Goal: Task Accomplishment & Management: Complete application form

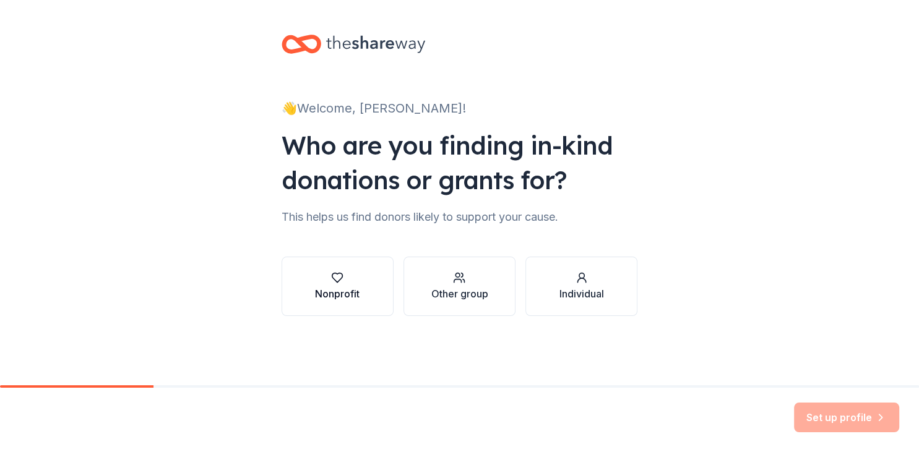
click at [325, 288] on div "Nonprofit" at bounding box center [337, 293] width 45 height 15
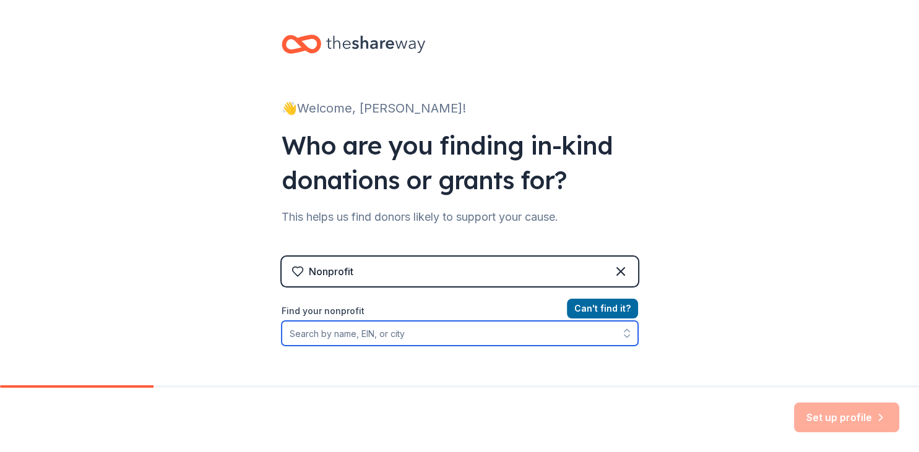
click at [408, 338] on input "Find your nonprofit" at bounding box center [459, 333] width 356 height 25
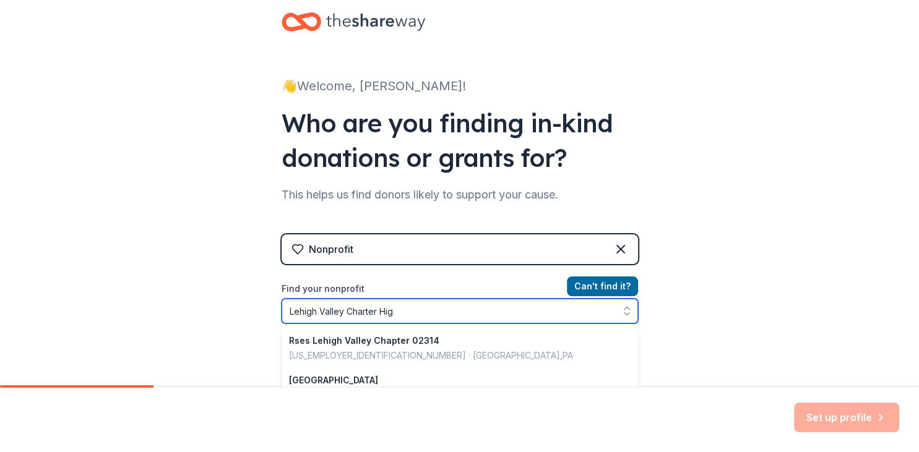
type input "Lehigh Valley Charter High"
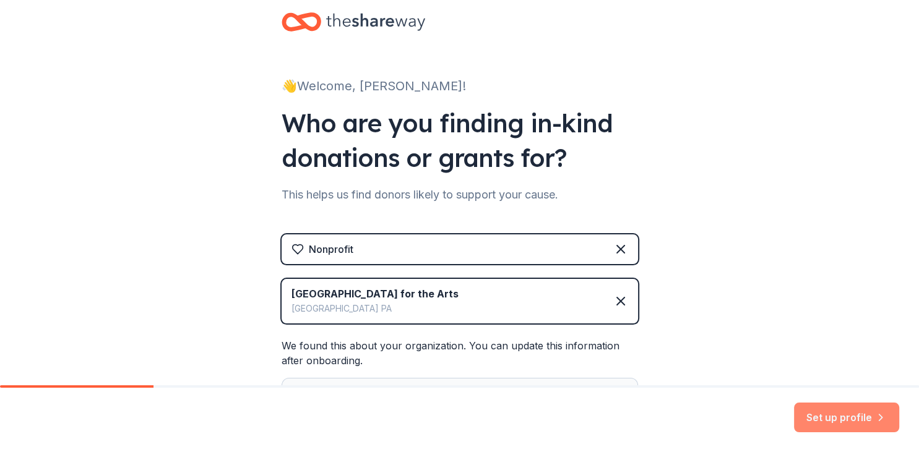
click at [820, 413] on button "Set up profile" at bounding box center [846, 418] width 105 height 30
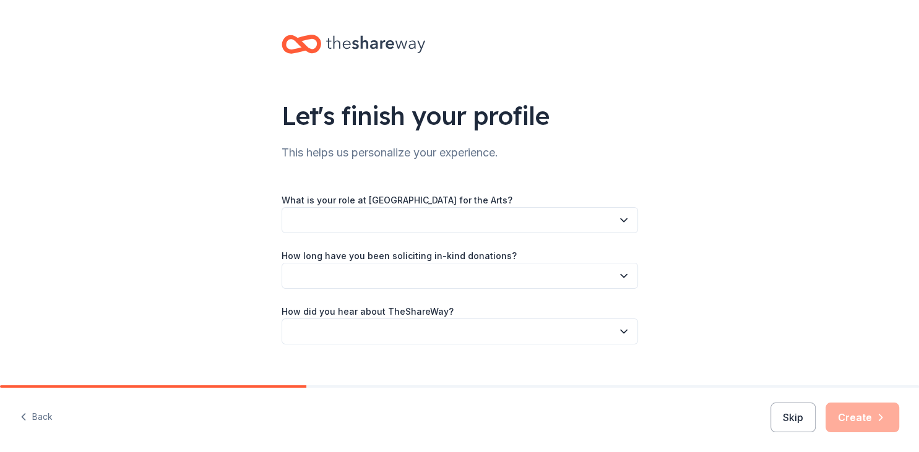
click at [503, 226] on button "button" at bounding box center [459, 220] width 356 height 26
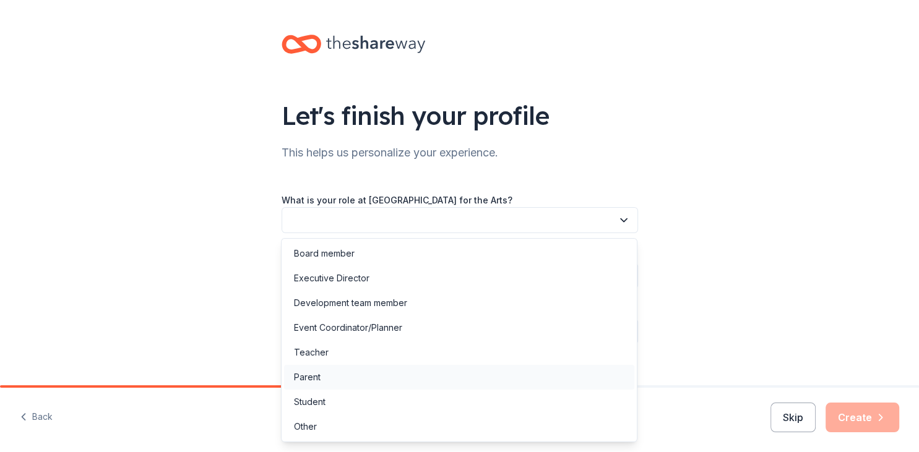
click at [303, 377] on div "Parent" at bounding box center [307, 377] width 27 height 15
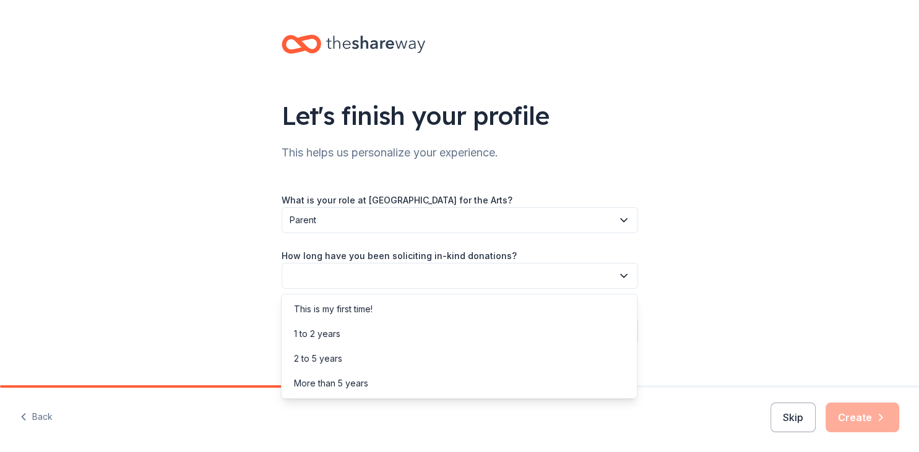
click at [351, 277] on button "button" at bounding box center [459, 276] width 356 height 26
click at [345, 311] on div "This is my first time!" at bounding box center [333, 309] width 79 height 15
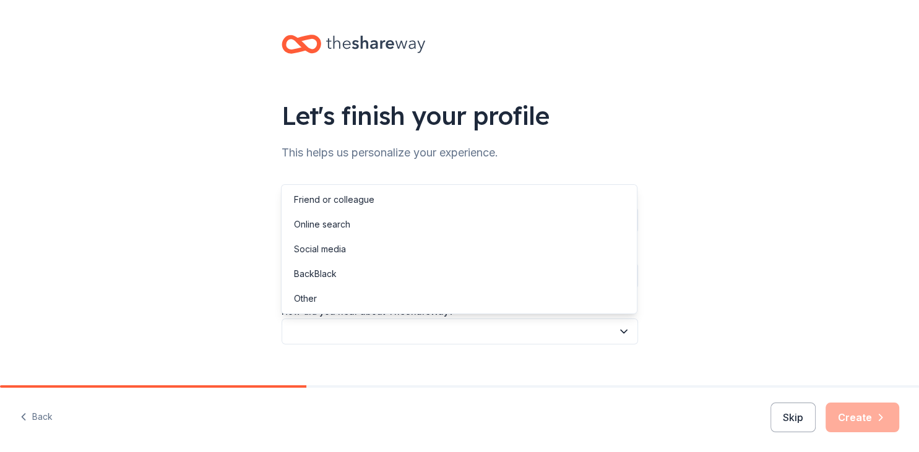
click at [350, 326] on button "button" at bounding box center [459, 332] width 356 height 26
click at [318, 201] on div "Friend or colleague" at bounding box center [334, 199] width 80 height 15
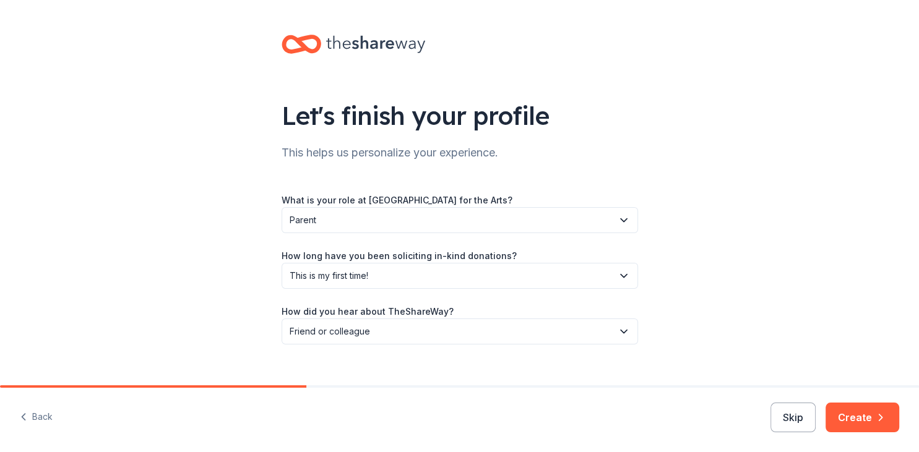
click at [208, 242] on div "Let's finish your profile This helps us personalize your experience. What is yo…" at bounding box center [459, 202] width 919 height 404
click at [854, 419] on button "Create" at bounding box center [862, 418] width 74 height 30
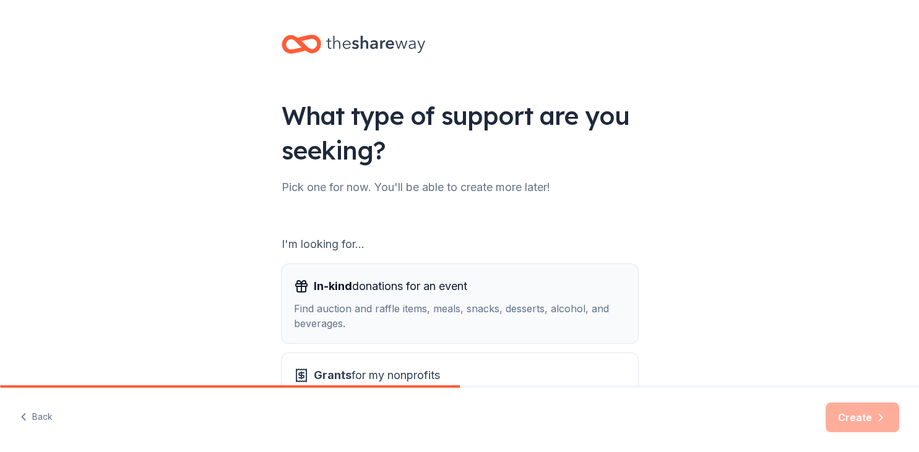
click at [440, 304] on div "Find auction and raffle items, meals, snacks, desserts, alcohol, and beverages." at bounding box center [460, 316] width 332 height 30
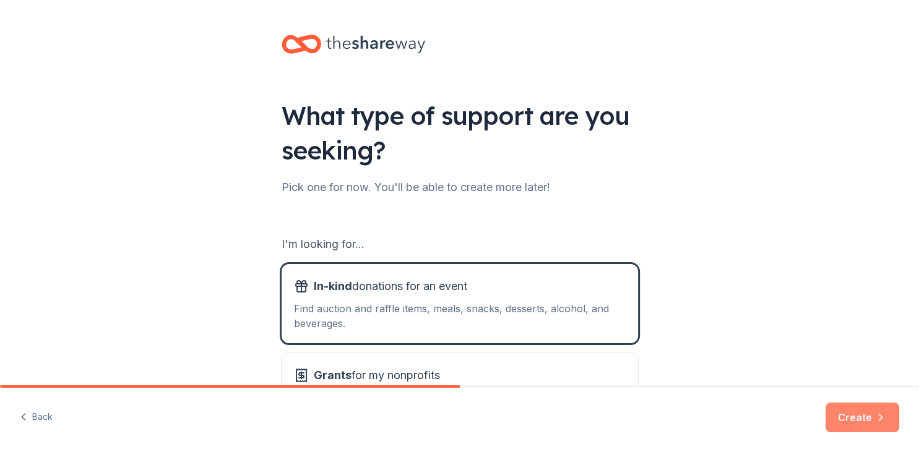
click at [860, 415] on button "Create" at bounding box center [862, 418] width 74 height 30
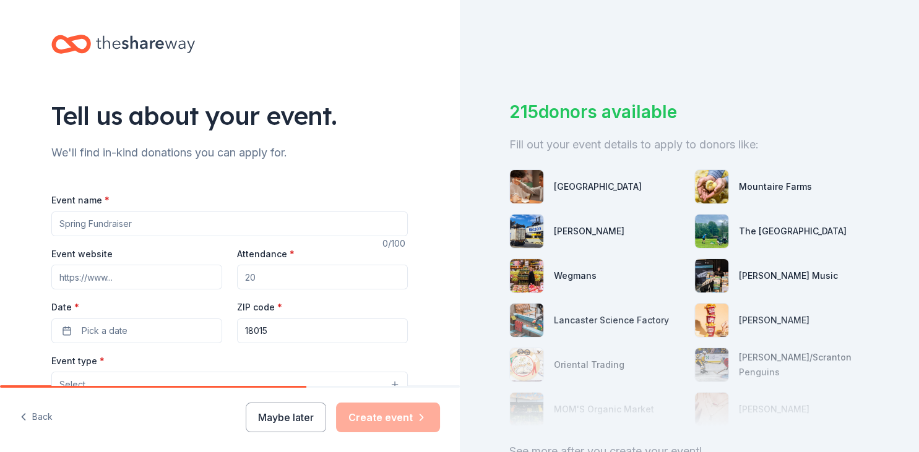
click at [181, 226] on input "Event name *" at bounding box center [229, 224] width 356 height 25
type input "Bingo"
click at [313, 277] on input "Attendance *" at bounding box center [322, 277] width 171 height 25
type input "100"
click at [106, 329] on span "Pick a date" at bounding box center [105, 331] width 46 height 15
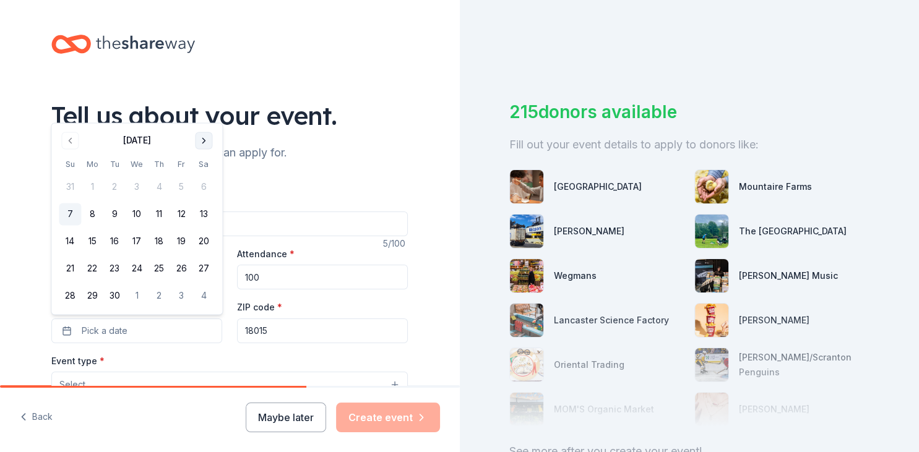
click at [205, 141] on button "Go to next month" at bounding box center [203, 140] width 17 height 17
click at [205, 191] on button "4" at bounding box center [203, 187] width 22 height 22
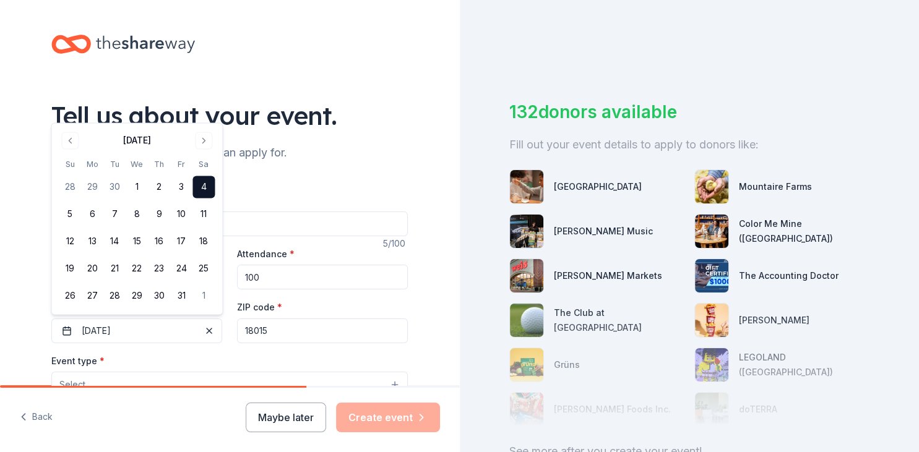
click at [17, 358] on div "Tell us about your event. We'll find in-kind donations you can apply for. Event…" at bounding box center [230, 411] width 460 height 823
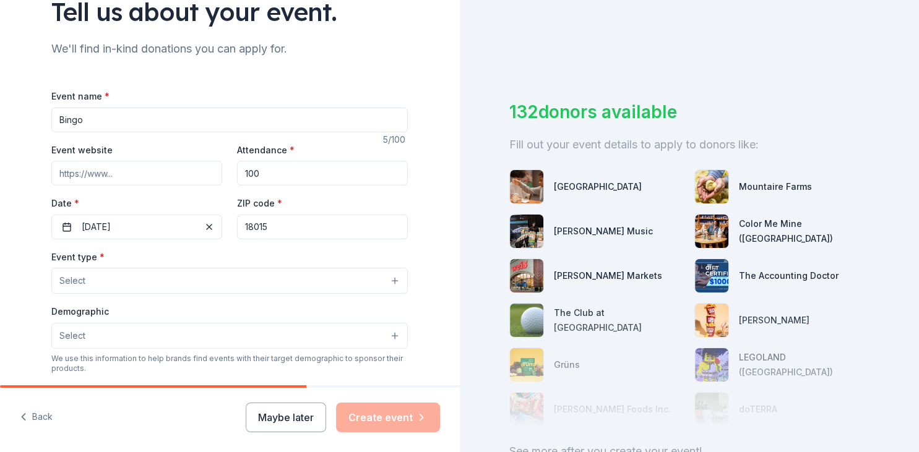
scroll to position [106, 0]
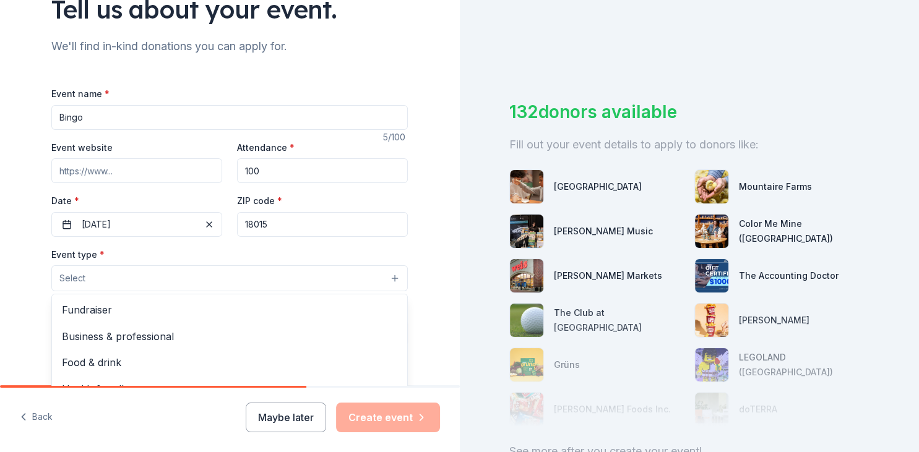
click at [84, 275] on span "Select" at bounding box center [72, 278] width 26 height 15
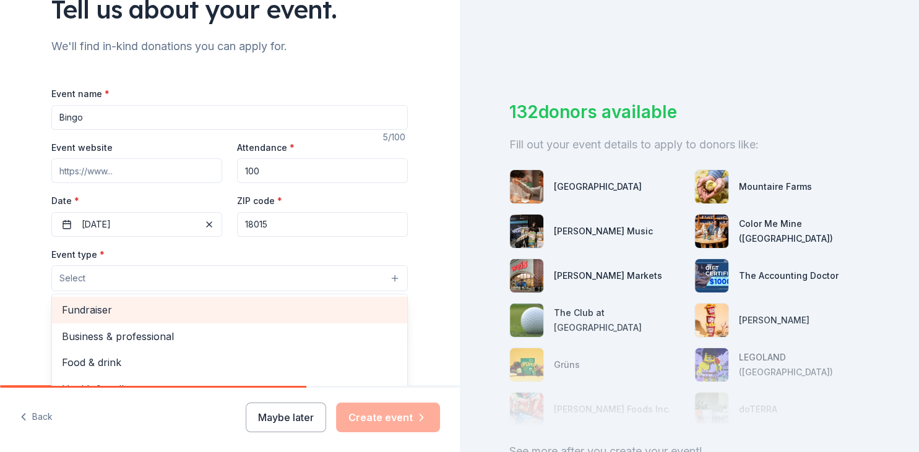
click at [84, 303] on span "Fundraiser" at bounding box center [229, 310] width 335 height 16
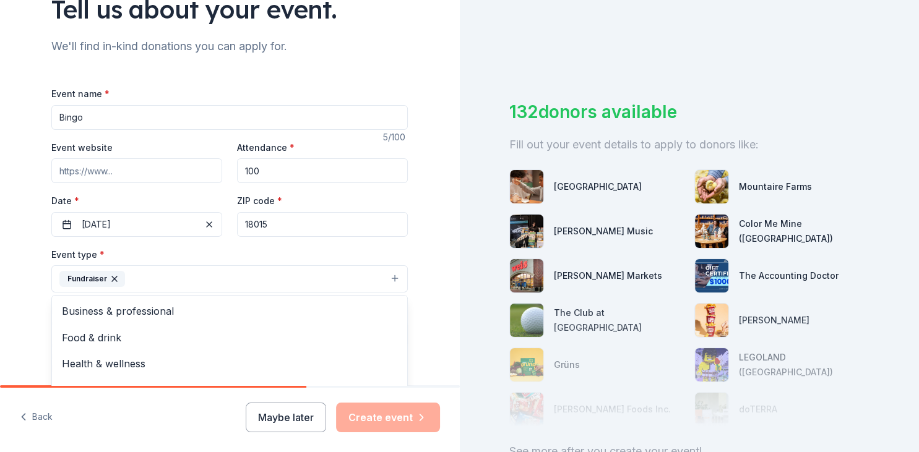
click at [12, 320] on div "Tell us about your event. We'll find in-kind donations you can apply for. Event…" at bounding box center [230, 306] width 460 height 825
click at [77, 330] on span "Select" at bounding box center [72, 334] width 26 height 15
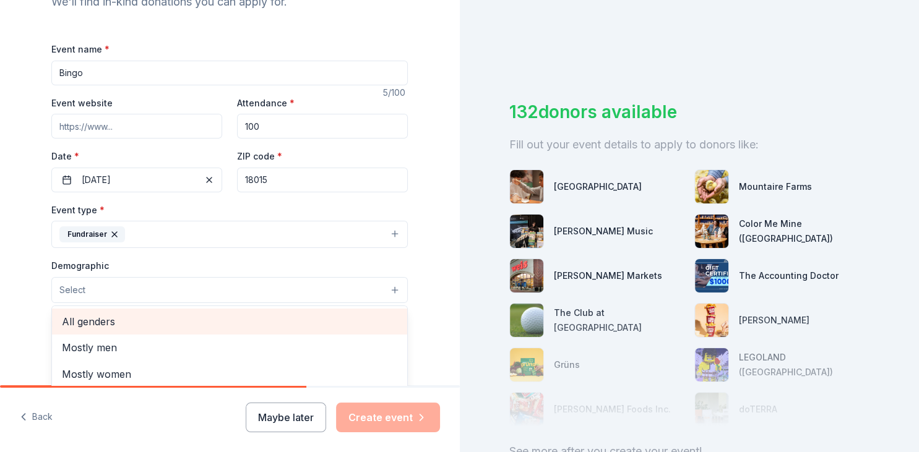
click at [80, 323] on span "All genders" at bounding box center [229, 322] width 335 height 16
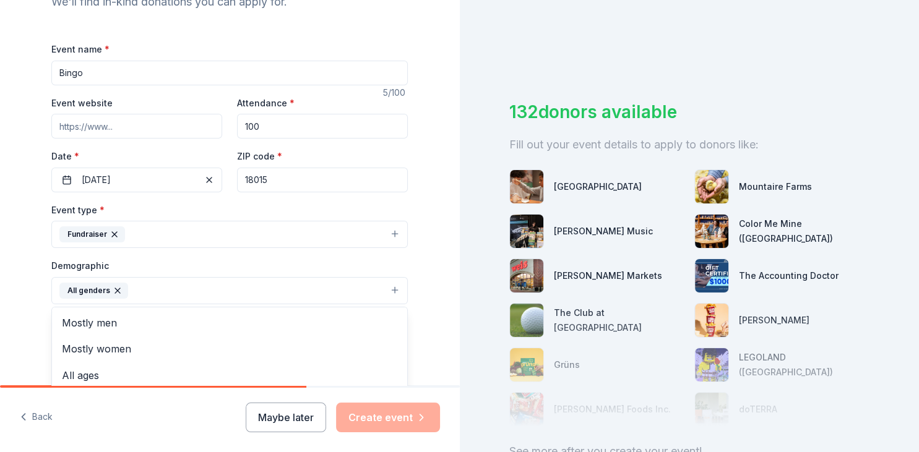
click at [6, 306] on div "Tell us about your event. We'll find in-kind donations you can apply for. Event…" at bounding box center [230, 262] width 460 height 826
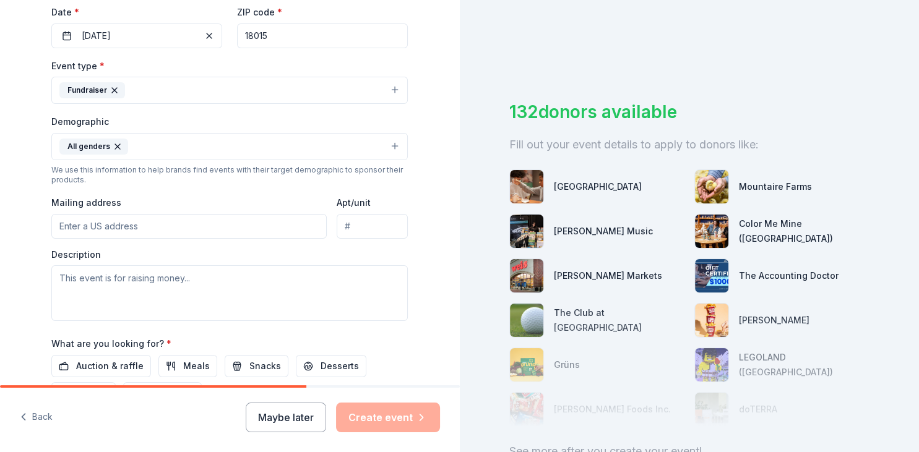
scroll to position [296, 0]
click at [147, 223] on input "Mailing address" at bounding box center [188, 225] width 275 height 25
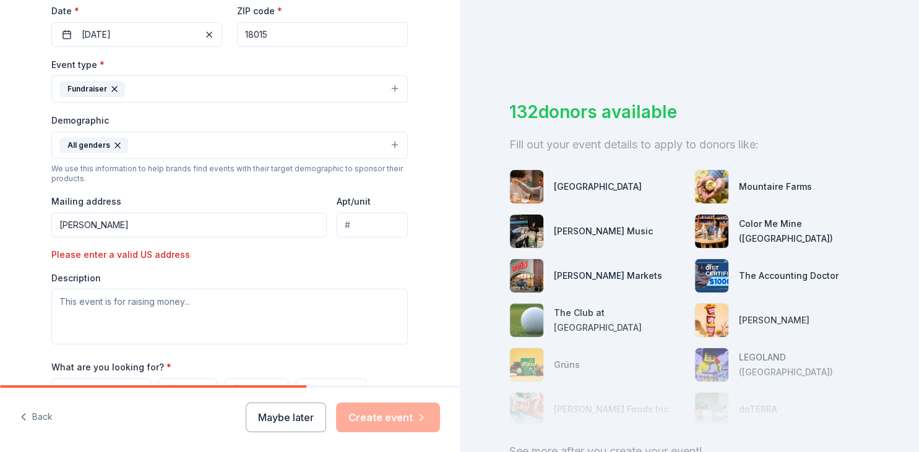
click at [95, 223] on input "[PERSON_NAME]" at bounding box center [188, 225] width 275 height 25
click at [90, 227] on input "[PERSON_NAME]" at bounding box center [188, 225] width 275 height 25
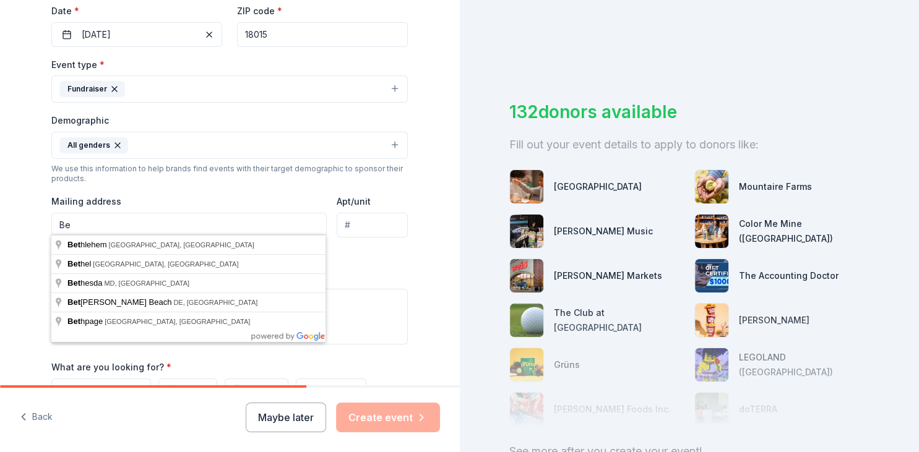
type input "B"
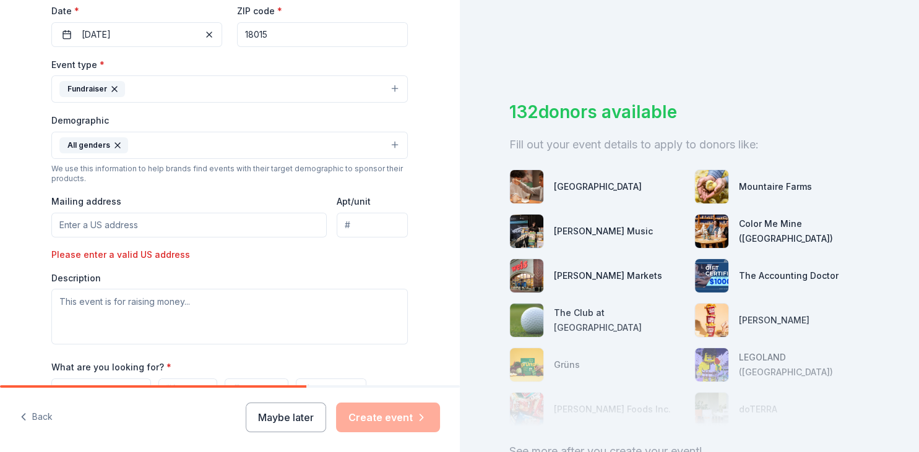
click at [27, 289] on div "Tell us about your event. We'll find in-kind donations you can apply for. Event…" at bounding box center [230, 129] width 460 height 851
click at [74, 294] on textarea at bounding box center [229, 317] width 356 height 56
click at [22, 340] on div "Tell us about your event. We'll find in-kind donations you can apply for. Event…" at bounding box center [230, 129] width 460 height 851
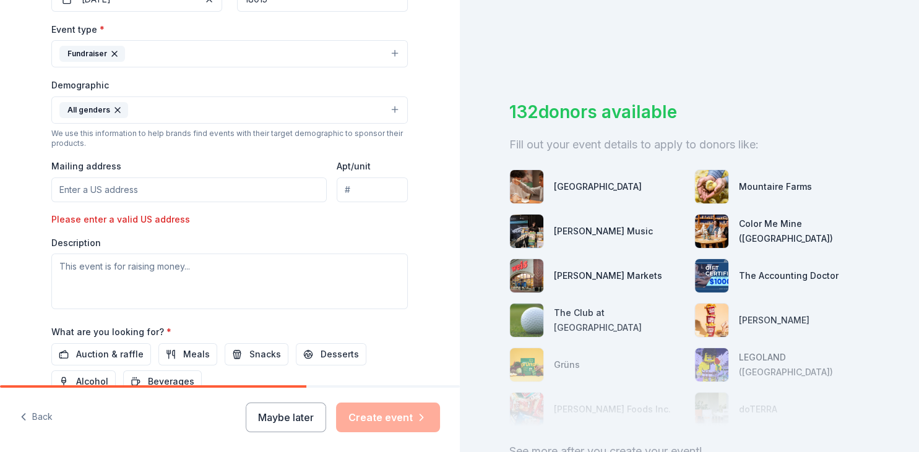
scroll to position [439, 0]
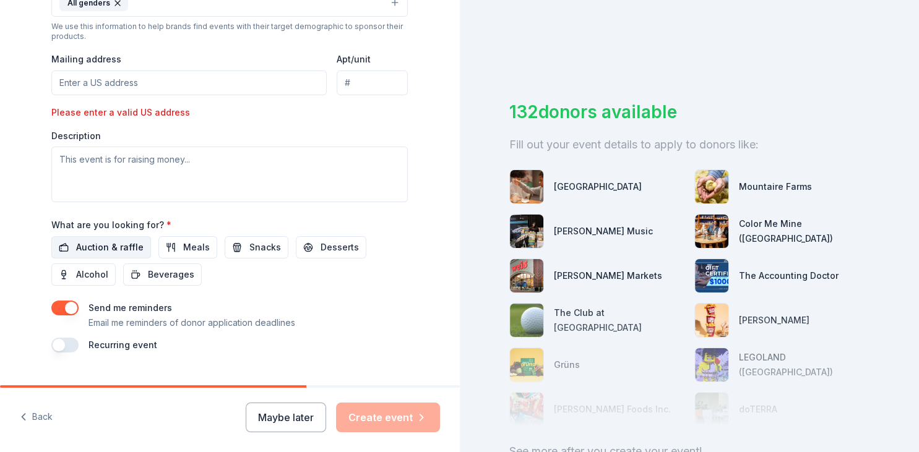
click at [100, 246] on span "Auction & raffle" at bounding box center [109, 247] width 67 height 15
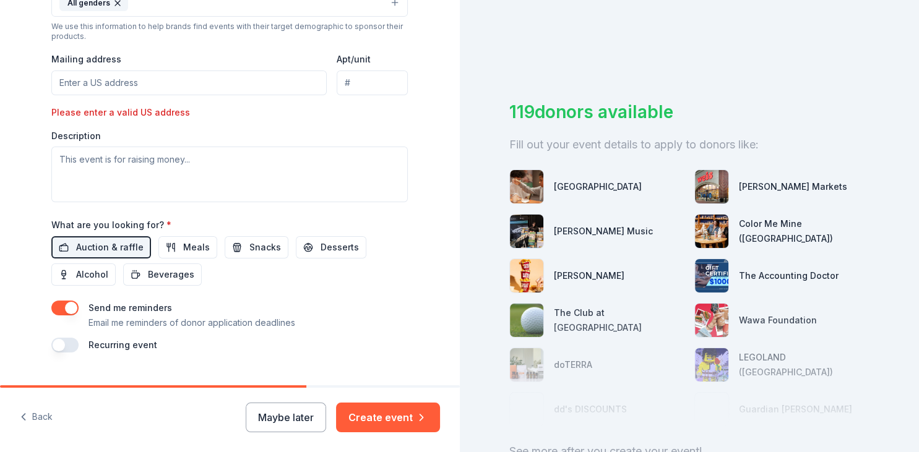
click at [467, 308] on div "119 donors available Fill out your event details to apply to donors like: [GEOG…" at bounding box center [690, 226] width 460 height 452
click at [257, 244] on span "Snacks" at bounding box center [265, 247] width 32 height 15
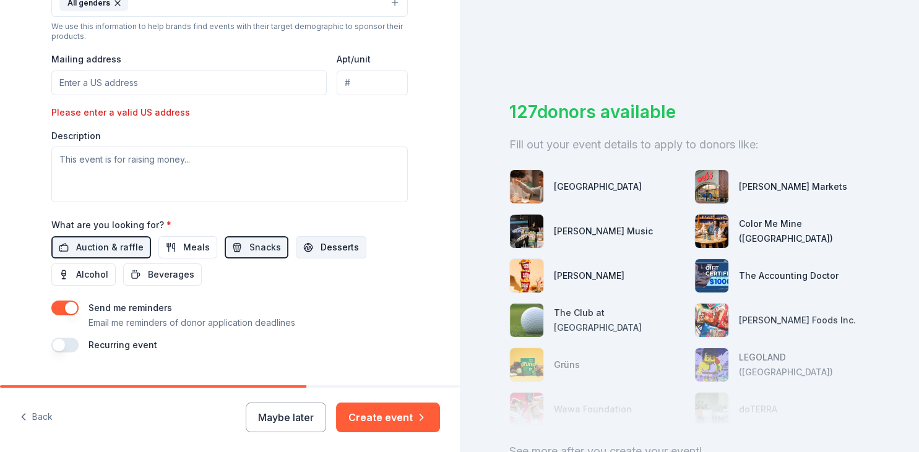
click at [320, 244] on span "Desserts" at bounding box center [339, 247] width 38 height 15
click at [167, 267] on span "Beverages" at bounding box center [171, 274] width 46 height 15
click at [464, 312] on div "128 donors available Fill out your event details to apply to donors like: [GEOG…" at bounding box center [690, 226] width 460 height 452
click at [718, 239] on img at bounding box center [711, 231] width 33 height 33
click at [539, 84] on div "128 donors available Fill out your event details to apply to donors like: [GEOG…" at bounding box center [690, 226] width 460 height 452
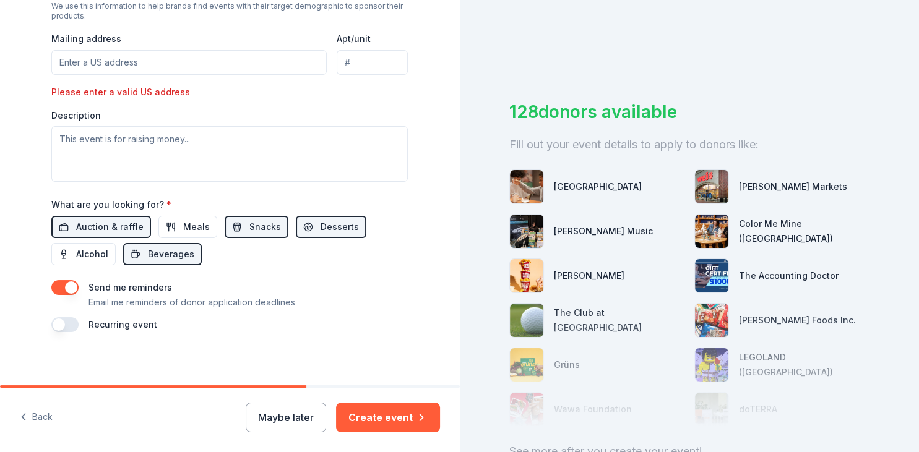
scroll to position [462, 0]
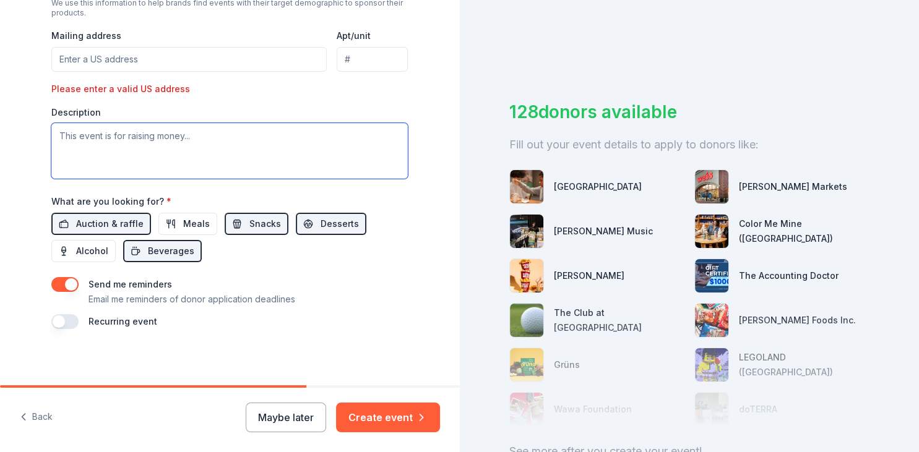
click at [69, 138] on textarea at bounding box center [229, 151] width 356 height 56
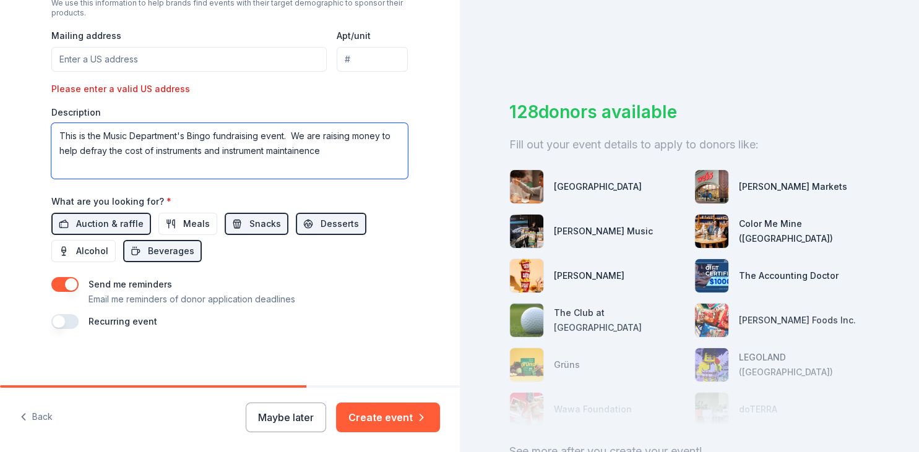
click at [298, 147] on textarea "This is the Music Department's Bingo fundraising event. We are raising money to…" at bounding box center [229, 151] width 356 height 56
type textarea "This is the Music Department's Bingo fundraising event. We are raising money to…"
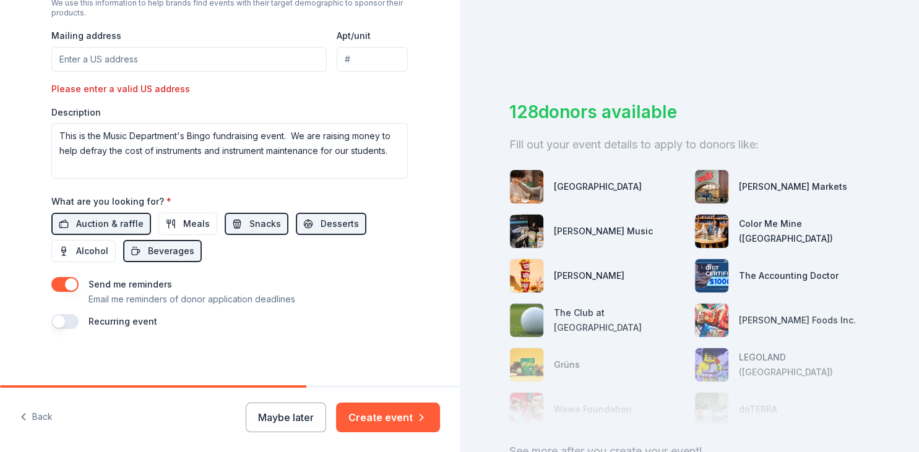
click at [72, 283] on button "button" at bounding box center [64, 284] width 27 height 15
click at [389, 419] on button "Create event" at bounding box center [388, 418] width 104 height 30
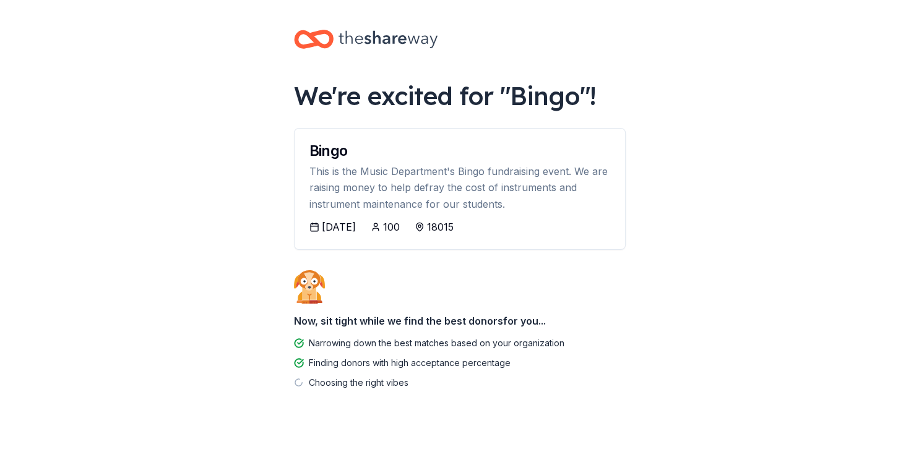
click at [373, 281] on div "We're excited for " Bingo "! Bingo This is the Music Department's Bingo fundrai…" at bounding box center [459, 236] width 371 height 472
